Goal: Transaction & Acquisition: Purchase product/service

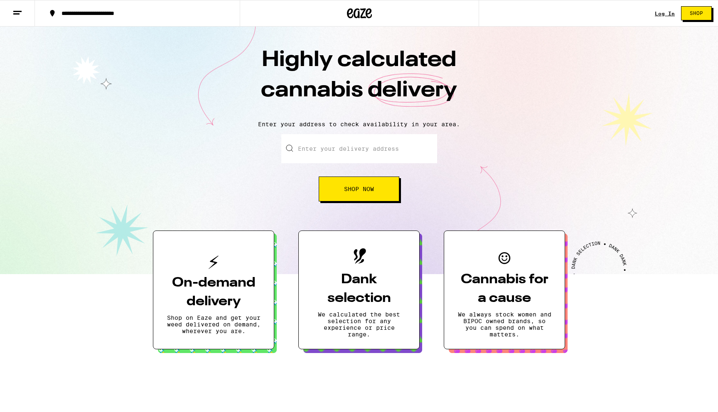
click at [675, 14] on link "Shop" at bounding box center [696, 13] width 43 height 14
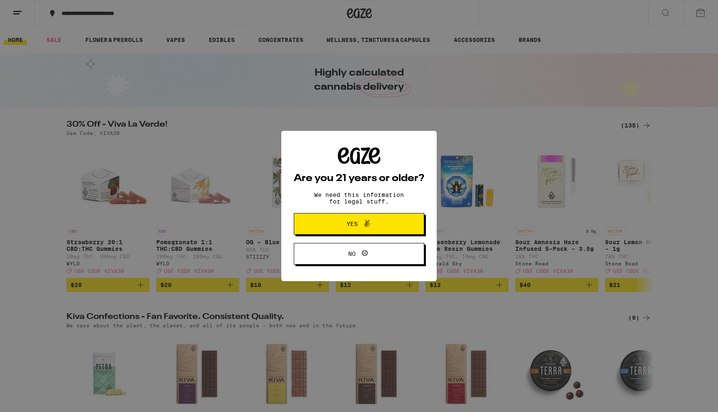
click at [17, 15] on div "Are you 21 years or older? We need this information for legal stuff. Yes No" at bounding box center [359, 206] width 718 height 412
click at [320, 244] on div "Are you 21 years or older? We need this information for legal stuff. Yes No" at bounding box center [359, 207] width 131 height 118
click at [328, 219] on button "Yes" at bounding box center [359, 224] width 131 height 22
